Goal: Information Seeking & Learning: Check status

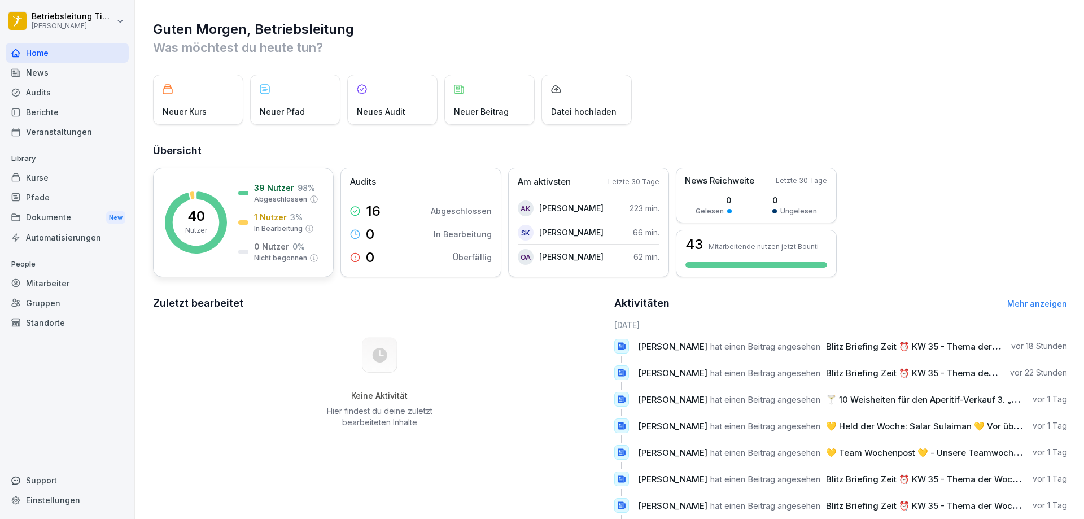
click at [190, 221] on p "40" at bounding box center [196, 217] width 18 height 14
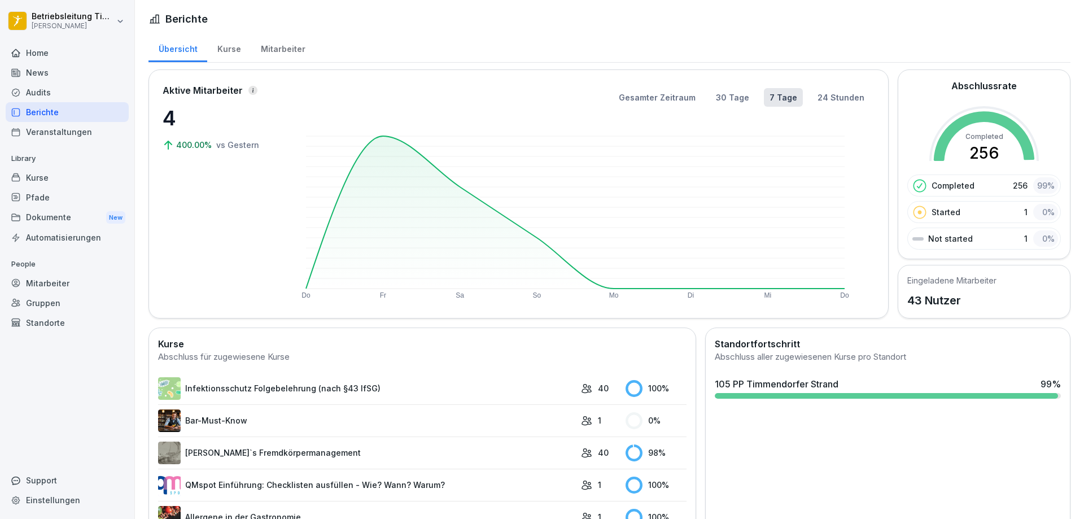
click at [230, 51] on div "Kurse" at bounding box center [228, 47] width 43 height 29
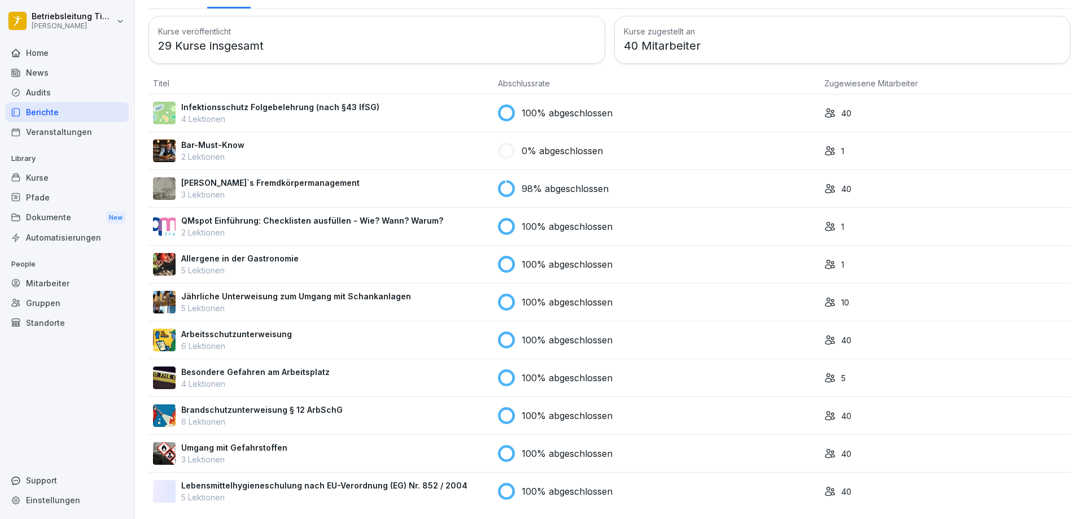
scroll to position [62, 0]
click at [224, 177] on p "[PERSON_NAME]`s Fremdkörpermanagement" at bounding box center [270, 183] width 178 height 12
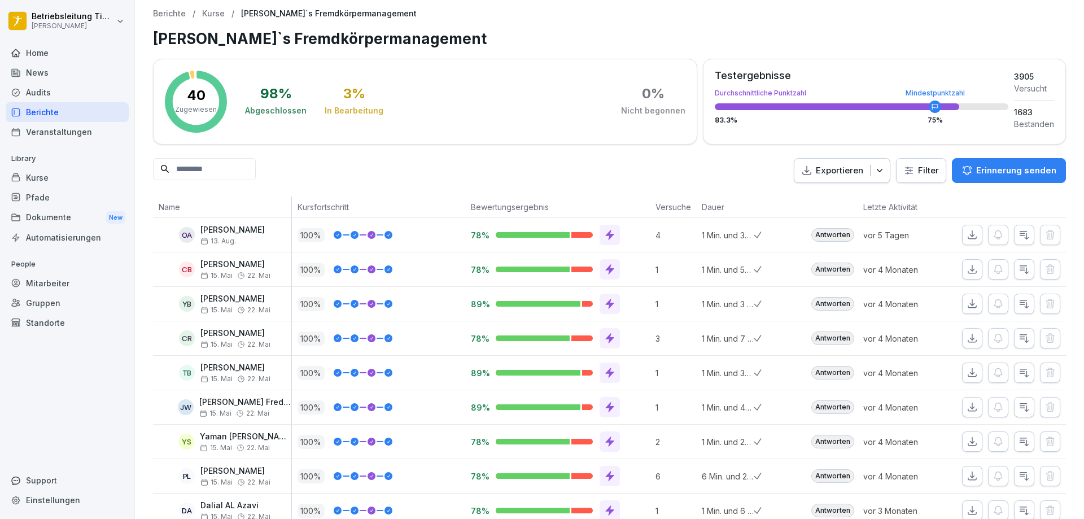
click at [198, 92] on p "40" at bounding box center [196, 96] width 19 height 14
click at [211, 14] on p "Kurse" at bounding box center [213, 14] width 23 height 10
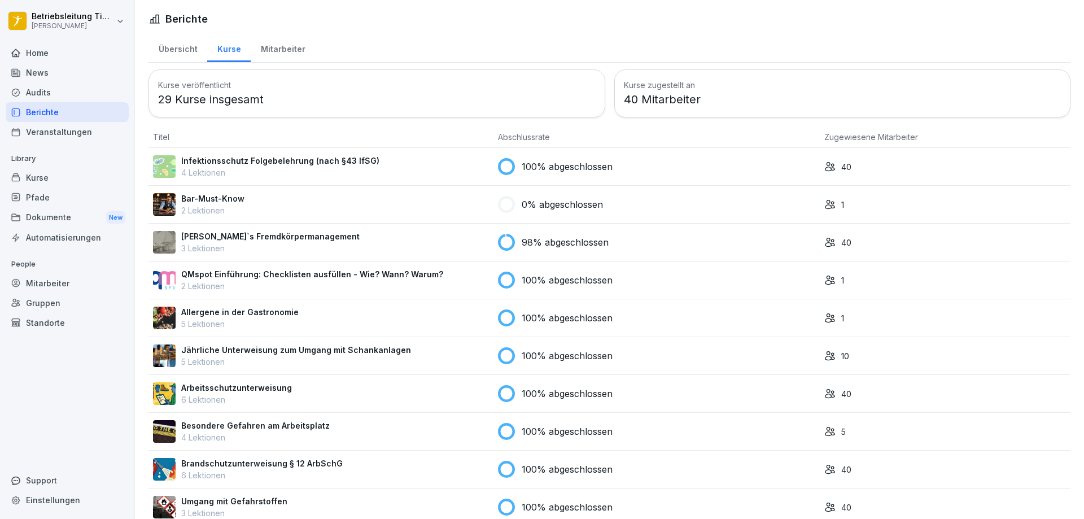
click at [173, 47] on div "Übersicht" at bounding box center [178, 47] width 59 height 29
